Goal: Information Seeking & Learning: Find specific fact

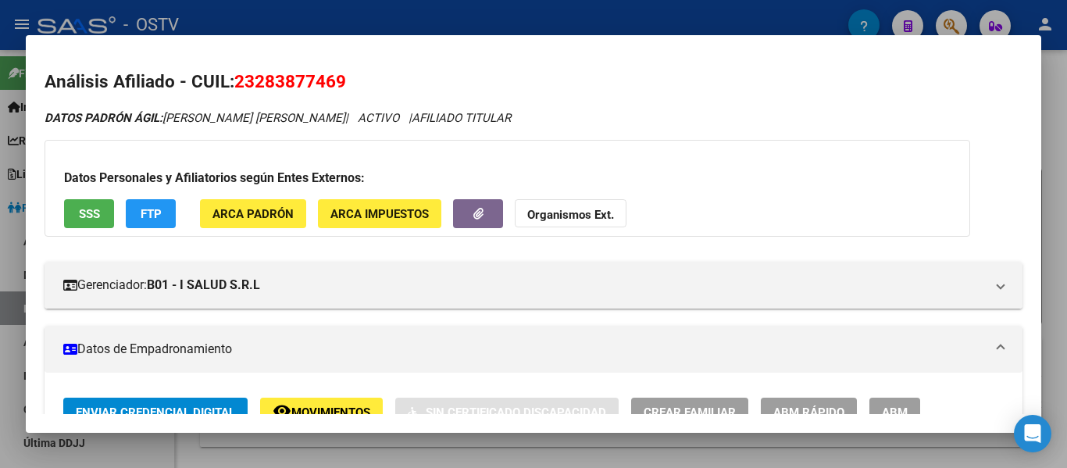
scroll to position [850, 0]
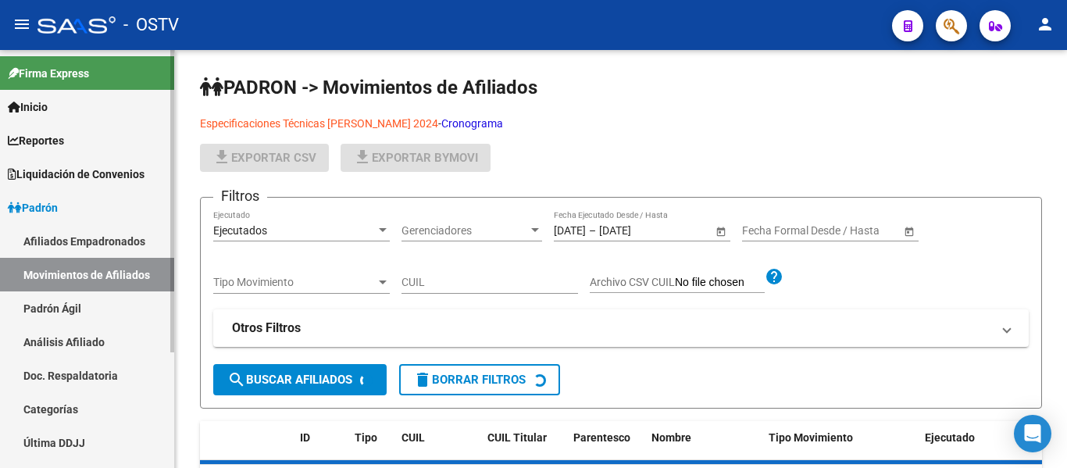
click at [58, 212] on span "Padrón" at bounding box center [33, 207] width 50 height 17
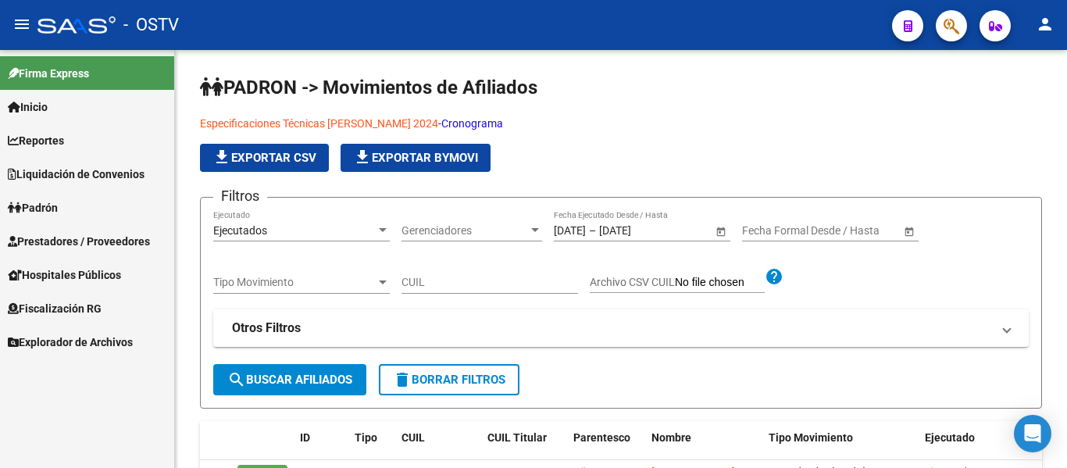
click at [57, 303] on span "Fiscalización RG" at bounding box center [55, 308] width 94 height 17
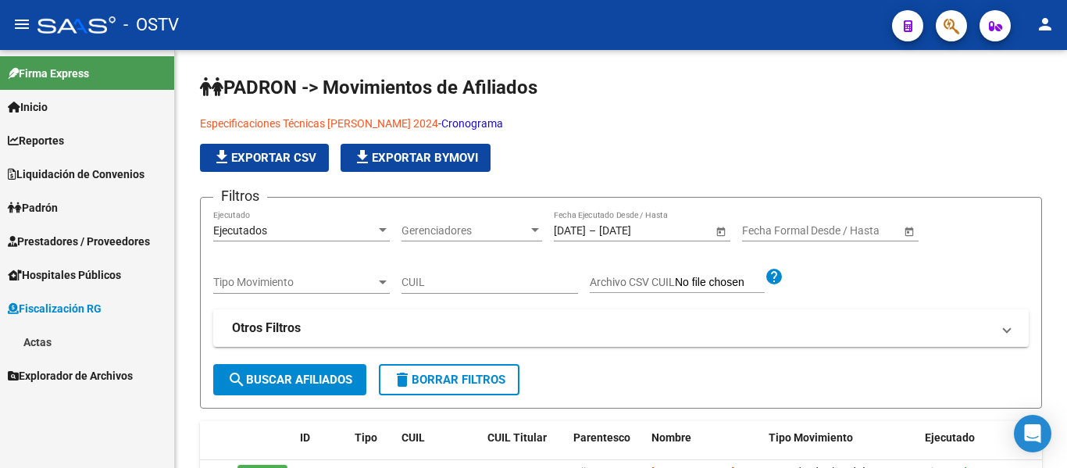
click at [57, 200] on span "Padrón" at bounding box center [33, 207] width 50 height 17
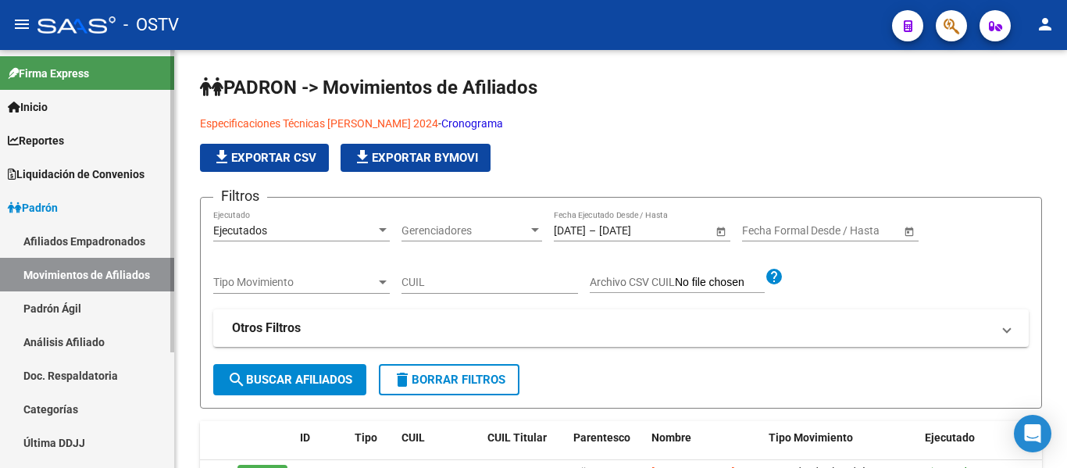
click at [43, 313] on link "Padrón Ágil" at bounding box center [87, 308] width 174 height 34
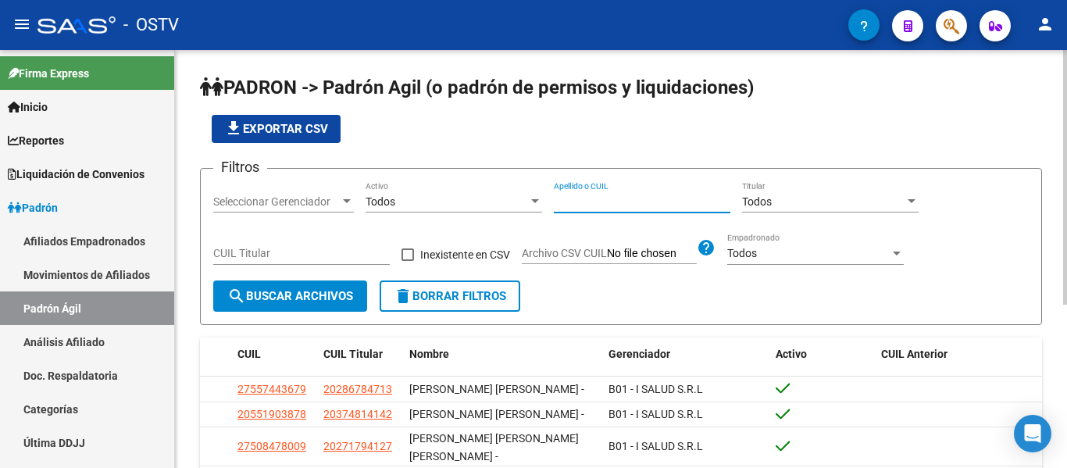
click at [624, 203] on input "Apellido o CUIL" at bounding box center [642, 201] width 177 height 13
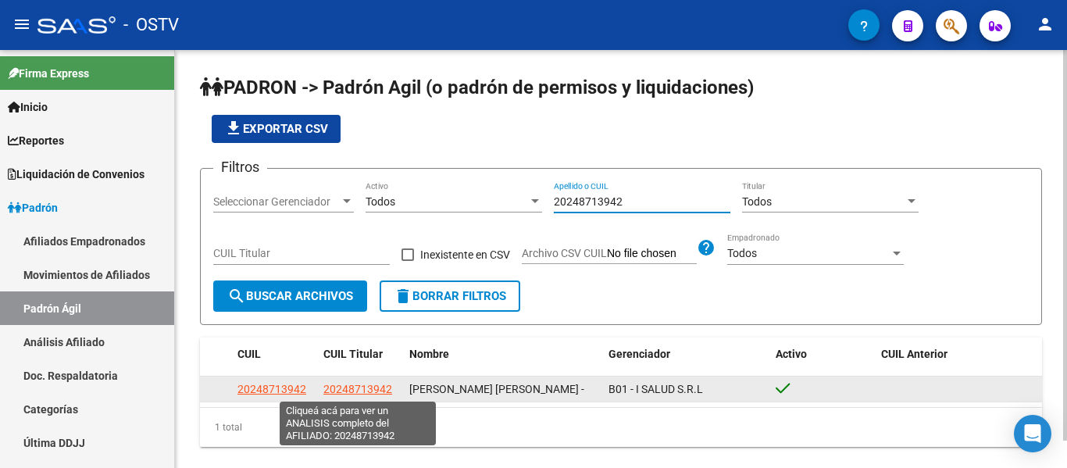
type input "20248713942"
click at [355, 383] on span "20248713942" at bounding box center [357, 389] width 69 height 12
type textarea "20248713942"
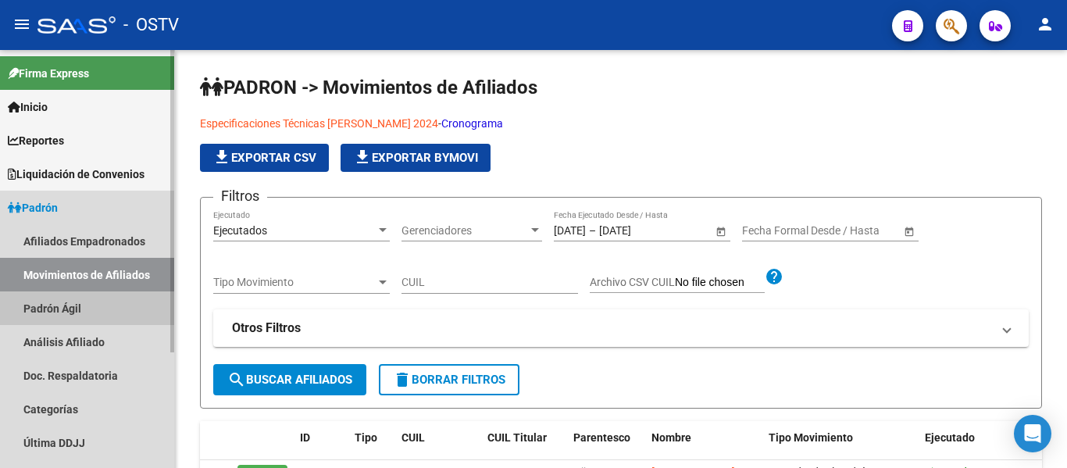
click at [38, 305] on link "Padrón Ágil" at bounding box center [87, 308] width 174 height 34
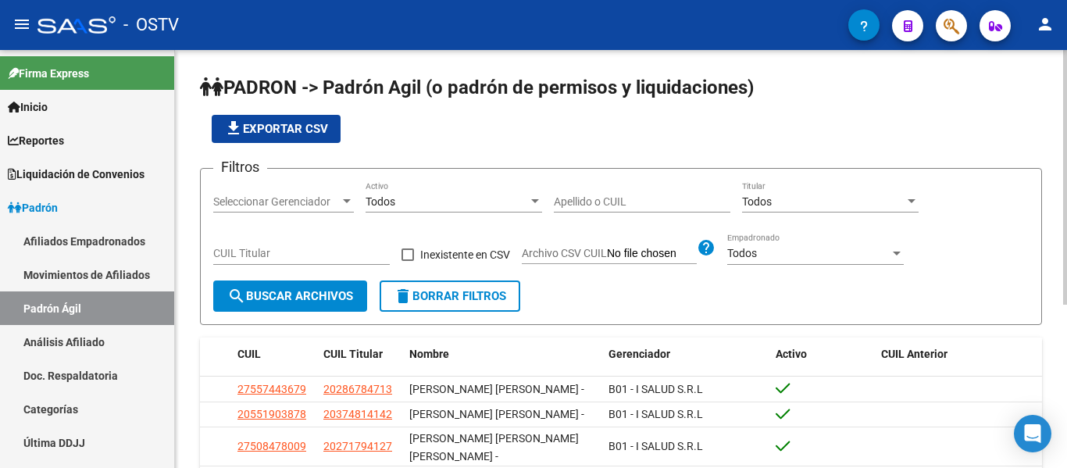
click at [614, 194] on div "Apellido o CUIL" at bounding box center [642, 196] width 177 height 31
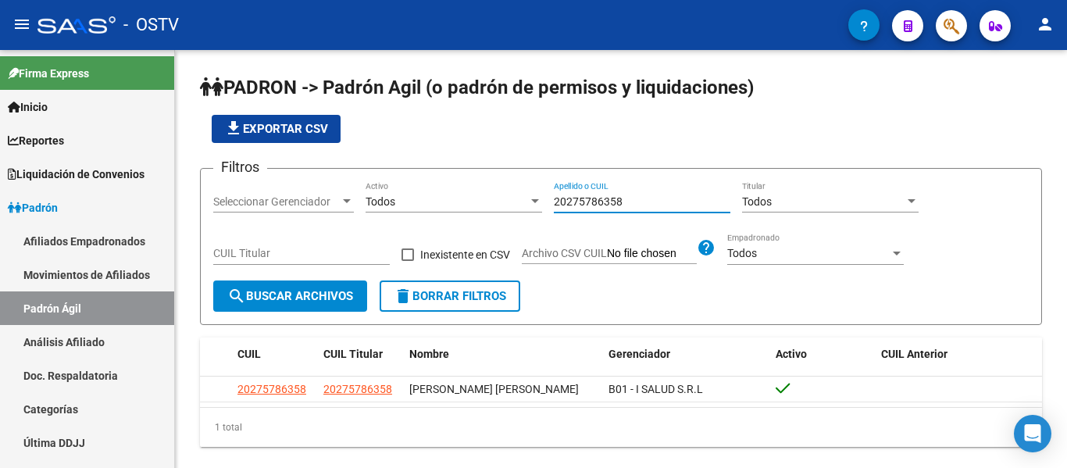
type input "20275786358"
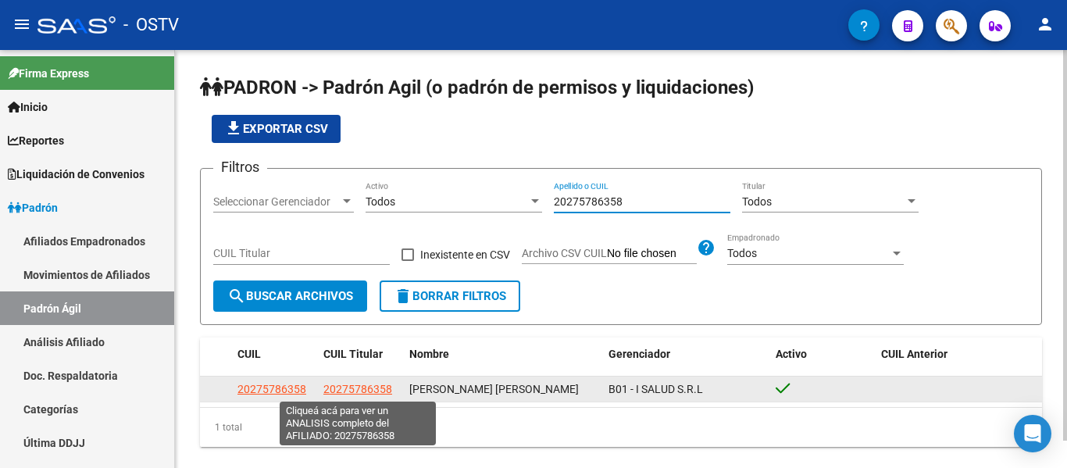
click at [365, 392] on span "20275786358" at bounding box center [357, 389] width 69 height 12
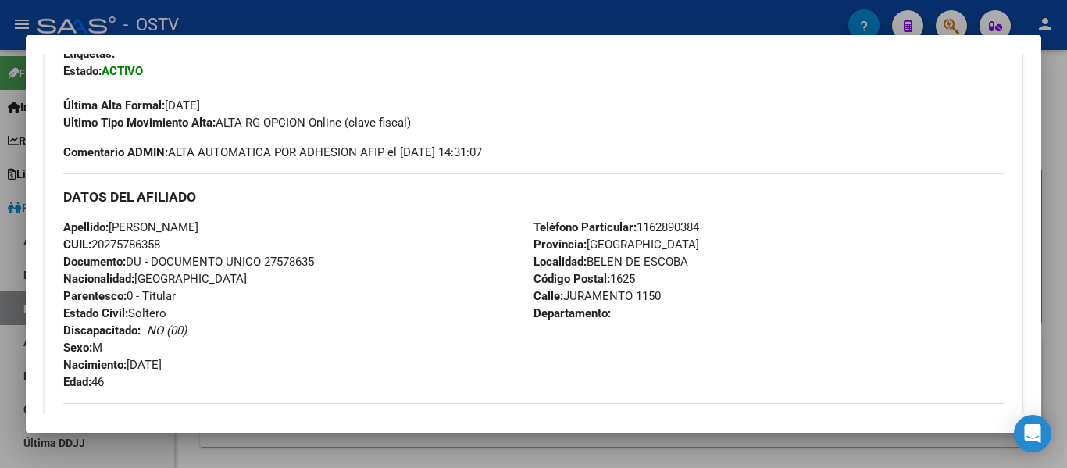
scroll to position [711, 0]
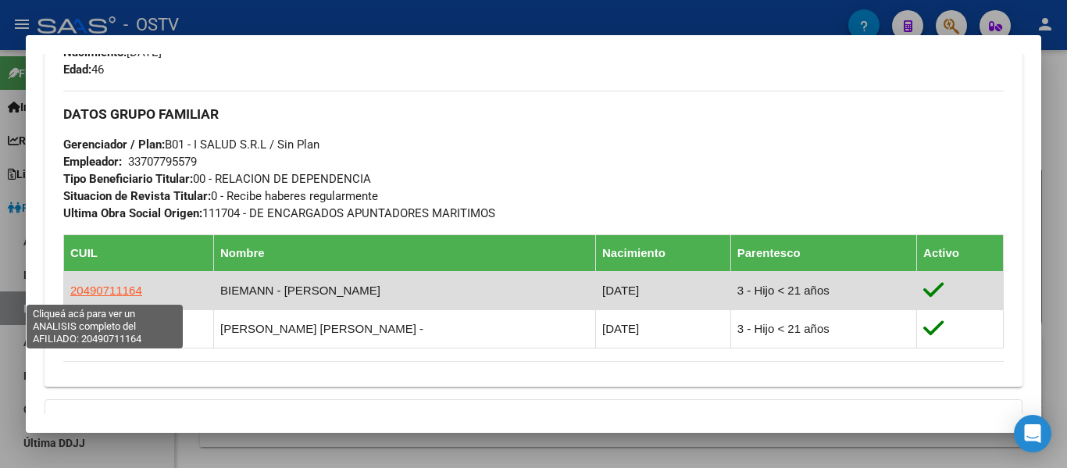
click at [113, 293] on span "20490711164" at bounding box center [106, 289] width 72 height 13
type textarea "20490711164"
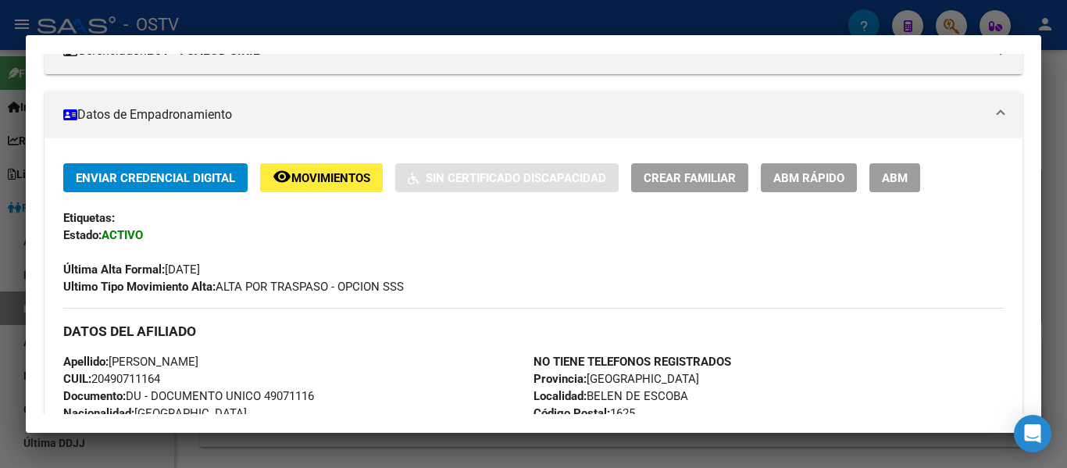
scroll to position [312, 0]
